Goal: Transaction & Acquisition: Purchase product/service

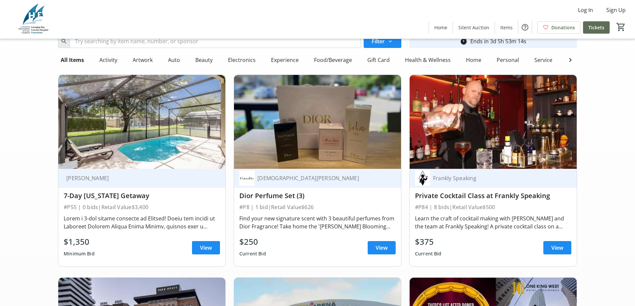
scroll to position [67, 0]
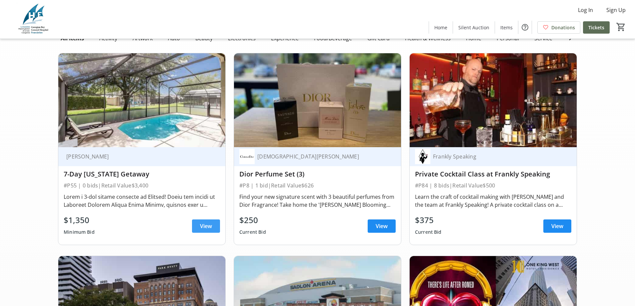
click at [212, 233] on span at bounding box center [206, 226] width 28 height 16
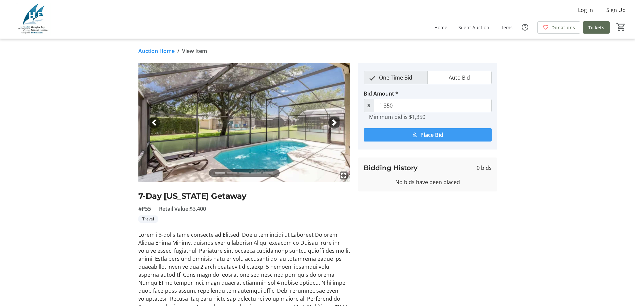
click at [433, 136] on span "Place Bid" at bounding box center [431, 135] width 23 height 8
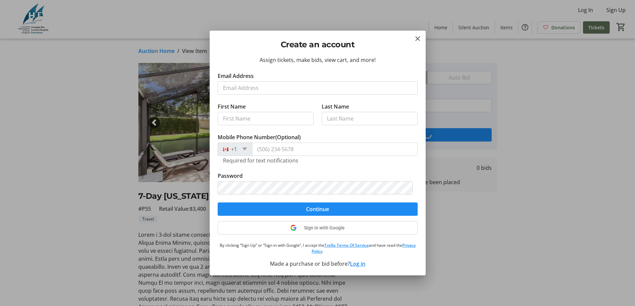
click at [252, 91] on input "Email Address" at bounding box center [318, 87] width 200 height 13
type input "[EMAIL_ADDRESS][DOMAIN_NAME]"
type input "[PERSON_NAME]"
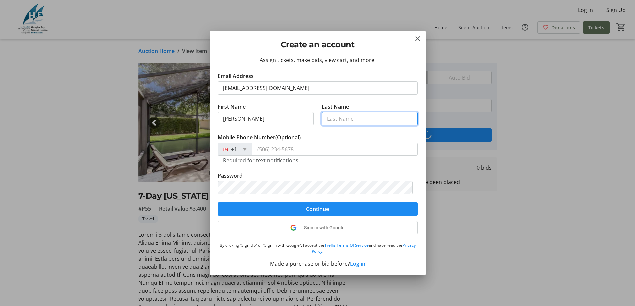
type input "Mamoon"
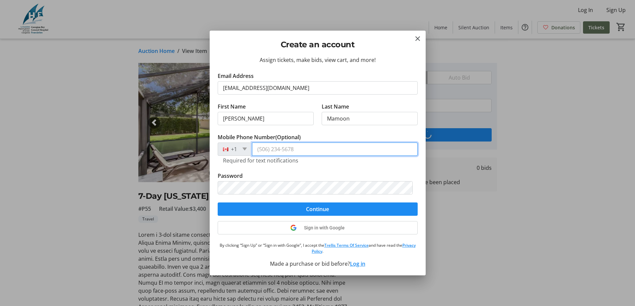
type input "[PHONE_NUMBER]"
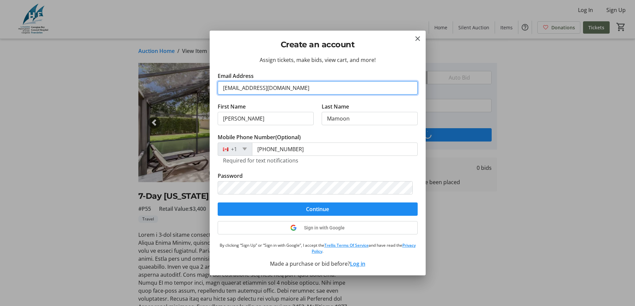
click at [236, 89] on input "[EMAIL_ADDRESS][DOMAIN_NAME]" at bounding box center [318, 87] width 200 height 13
click at [414, 38] on mat-icon "Close" at bounding box center [417, 39] width 8 height 8
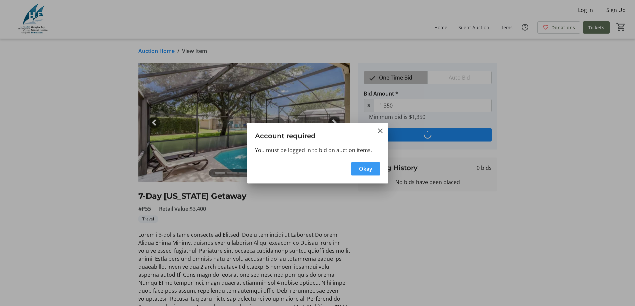
click at [378, 167] on span "button" at bounding box center [365, 169] width 29 height 16
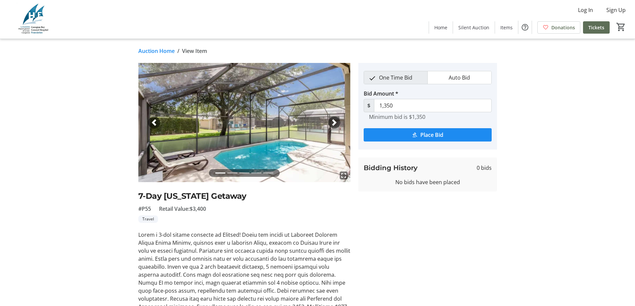
click at [398, 169] on h3 "Bidding History" at bounding box center [391, 168] width 54 height 10
click at [427, 134] on span "Place Bid" at bounding box center [431, 135] width 23 height 8
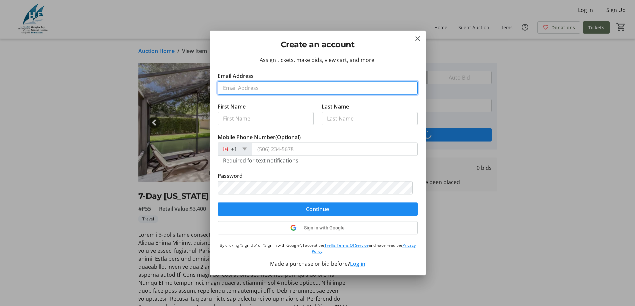
click at [298, 86] on input "Email Address" at bounding box center [318, 87] width 200 height 13
type input "[EMAIL_ADDRESS][DOMAIN_NAME]"
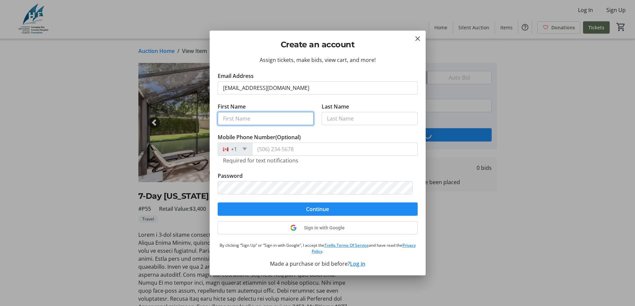
type input "[PERSON_NAME]"
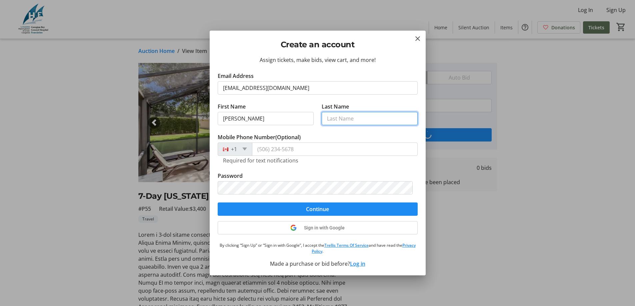
type input "Mamoon"
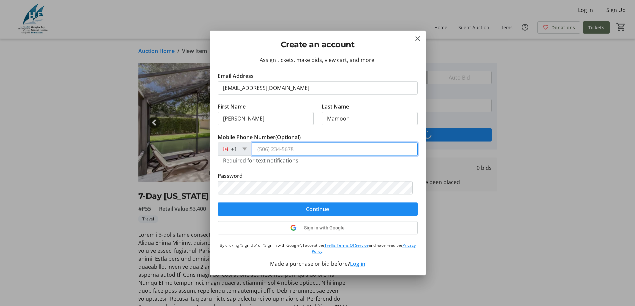
type input "[PHONE_NUMBER]"
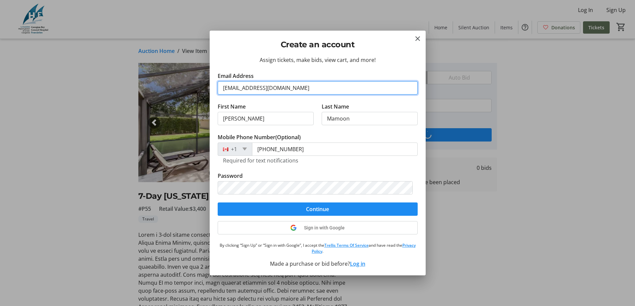
click at [235, 90] on input "[EMAIL_ADDRESS][DOMAIN_NAME]" at bounding box center [318, 87] width 200 height 13
click at [280, 88] on input "[EMAIL_ADDRESS][DOMAIN_NAME]" at bounding box center [318, 87] width 200 height 13
type input "[EMAIL_ADDRESS][DOMAIN_NAME]"
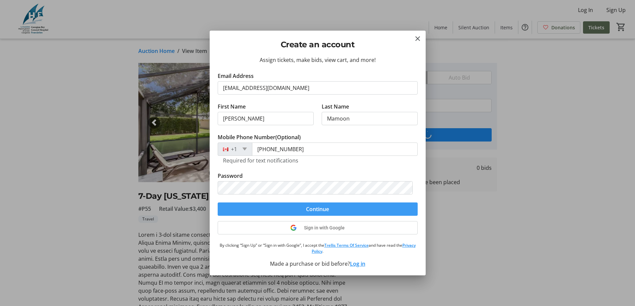
click at [326, 212] on span "Continue" at bounding box center [317, 209] width 23 height 8
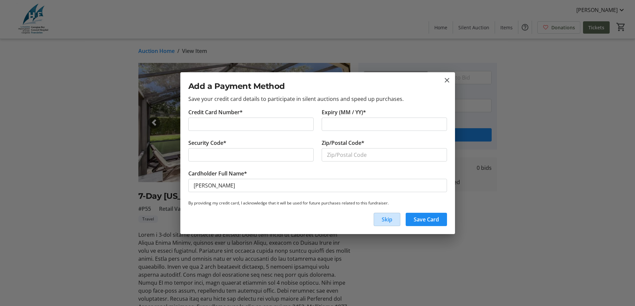
click at [394, 225] on span "button" at bounding box center [387, 220] width 26 height 16
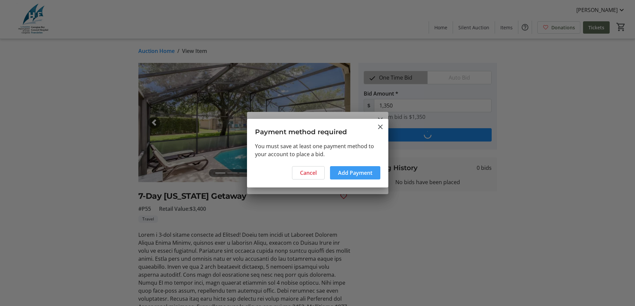
click at [348, 178] on span at bounding box center [355, 173] width 50 height 16
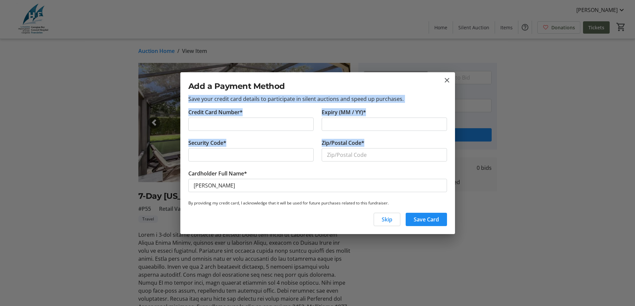
drag, startPoint x: 318, startPoint y: 73, endPoint x: 348, endPoint y: 99, distance: 39.5
click at [0, 0] on tr-aurora-add-payment-method-dialog-ui "Add a Payment Method Save your credit card details to participate in silent auc…" at bounding box center [0, 0] width 0 height 0
click at [343, 85] on h2 "Add a Payment Method" at bounding box center [317, 86] width 259 height 12
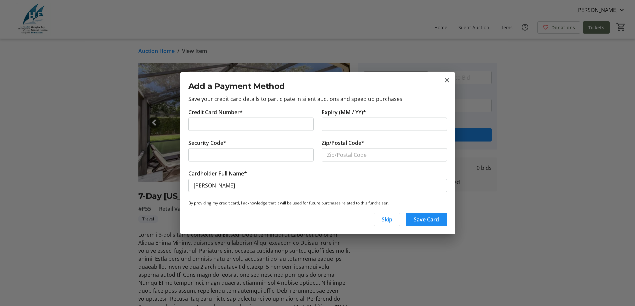
drag, startPoint x: 342, startPoint y: 83, endPoint x: 388, endPoint y: 86, distance: 45.5
click at [388, 86] on h2 "Add a Payment Method" at bounding box center [317, 86] width 259 height 12
